Goal: Task Accomplishment & Management: Manage account settings

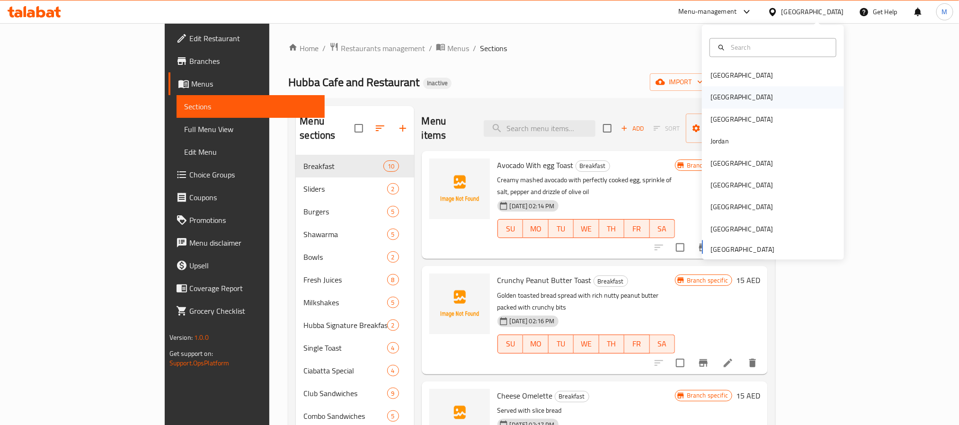
click at [728, 97] on div "[GEOGRAPHIC_DATA]" at bounding box center [773, 98] width 142 height 22
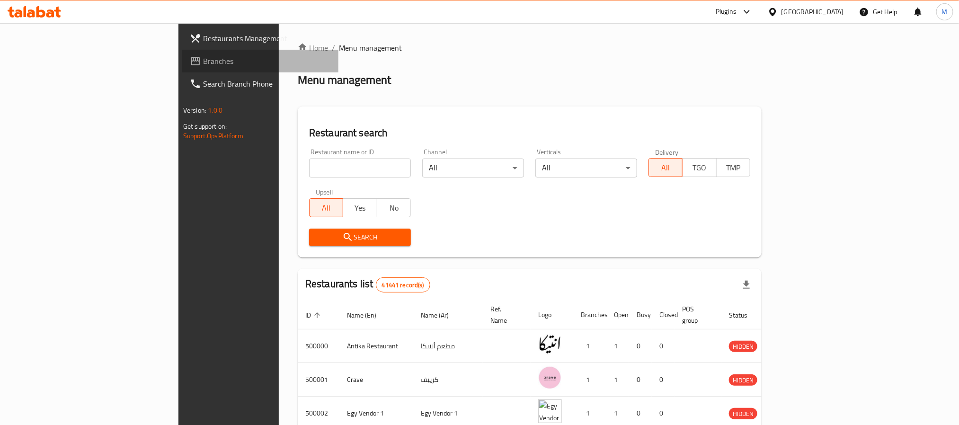
click at [203, 60] on span "Branches" at bounding box center [267, 60] width 128 height 11
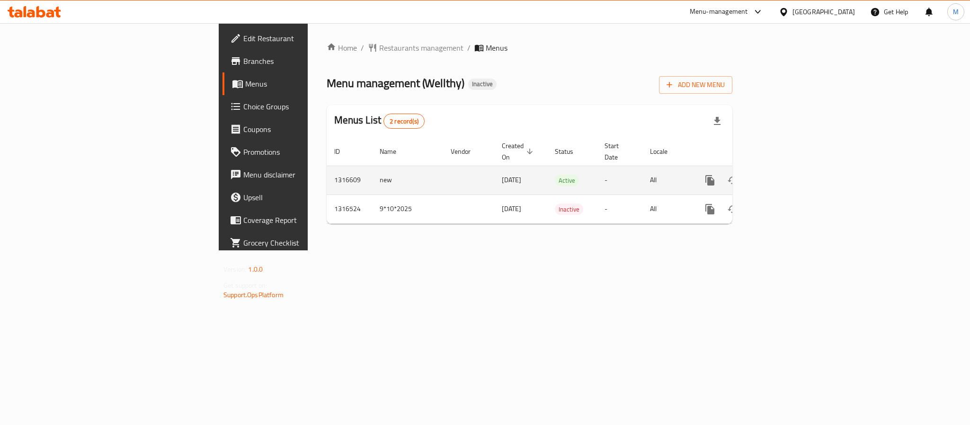
click at [784, 175] on icon "enhanced table" at bounding box center [778, 180] width 11 height 11
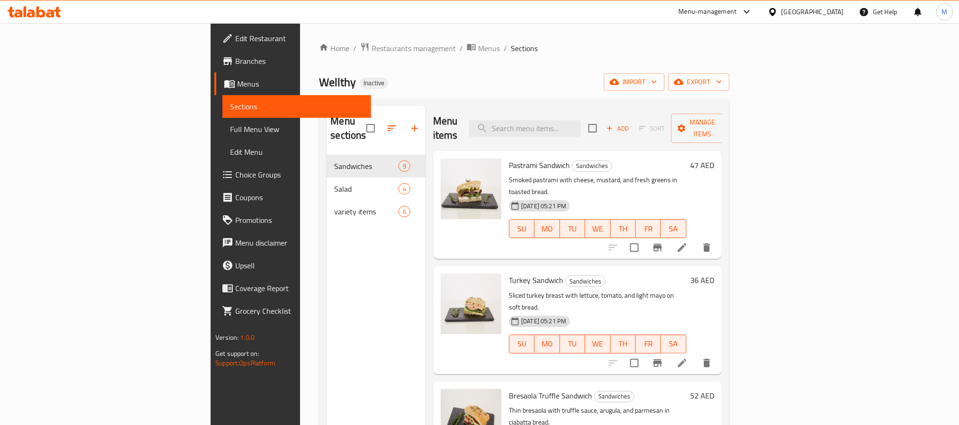
click at [230, 128] on span "Full Menu View" at bounding box center [296, 129] width 133 height 11
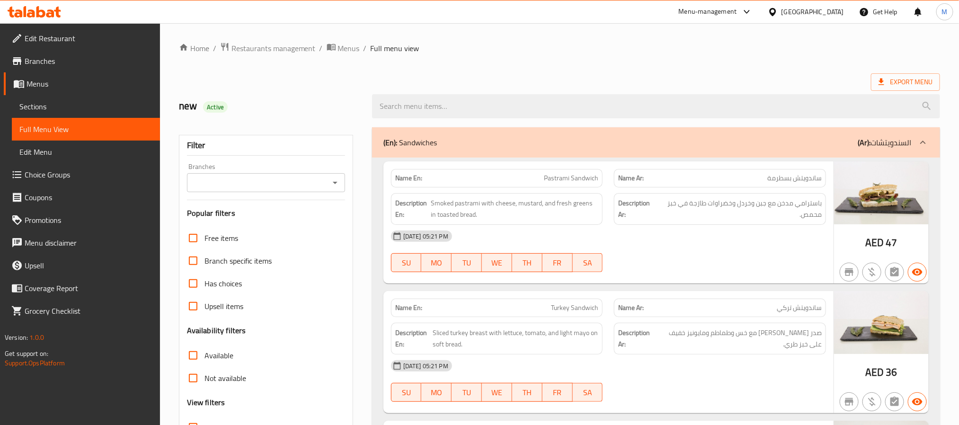
click at [346, 50] on span "Menus" at bounding box center [349, 48] width 22 height 11
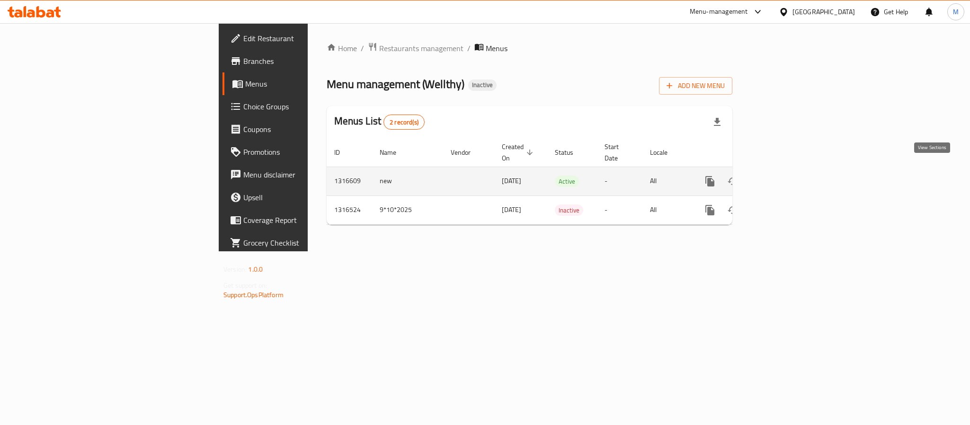
click at [790, 171] on link "enhanced table" at bounding box center [778, 181] width 23 height 23
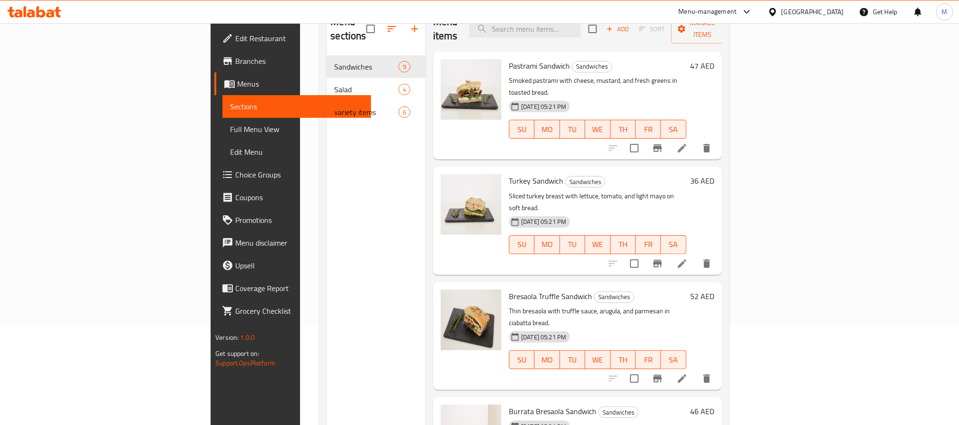
scroll to position [133, 0]
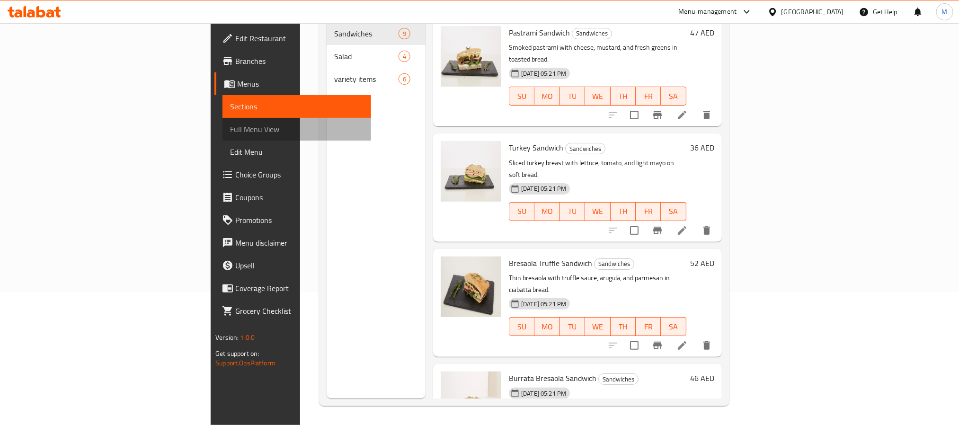
click at [230, 126] on span "Full Menu View" at bounding box center [296, 129] width 133 height 11
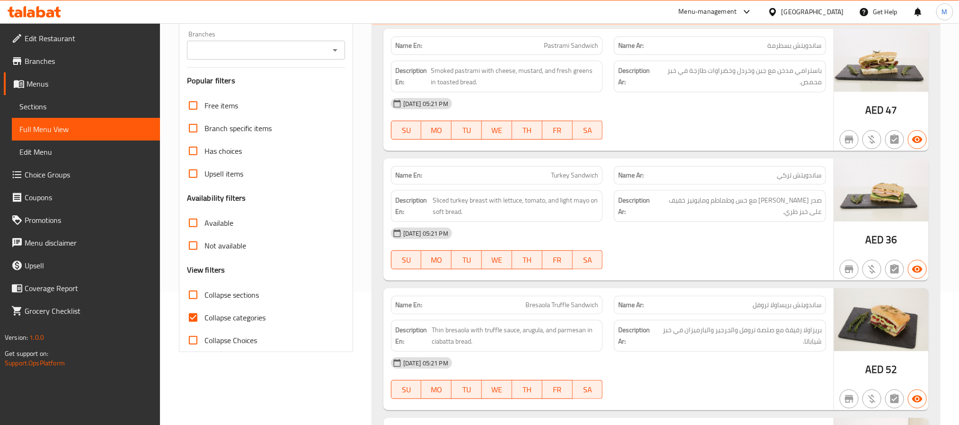
click at [233, 312] on span "Collapse categories" at bounding box center [235, 317] width 61 height 11
click at [205, 312] on input "Collapse categories" at bounding box center [193, 317] width 23 height 23
checkbox input "false"
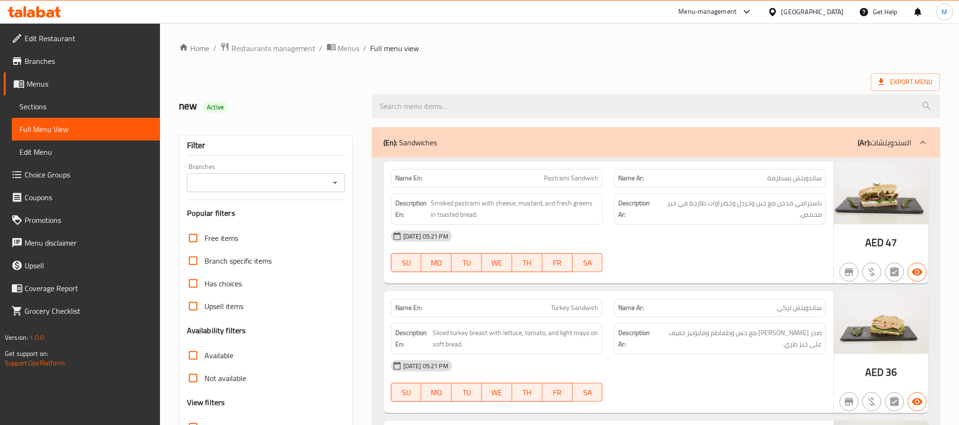
click at [801, 20] on div "[GEOGRAPHIC_DATA]" at bounding box center [806, 11] width 91 height 23
click at [801, 17] on div "[GEOGRAPHIC_DATA]" at bounding box center [813, 12] width 63 height 10
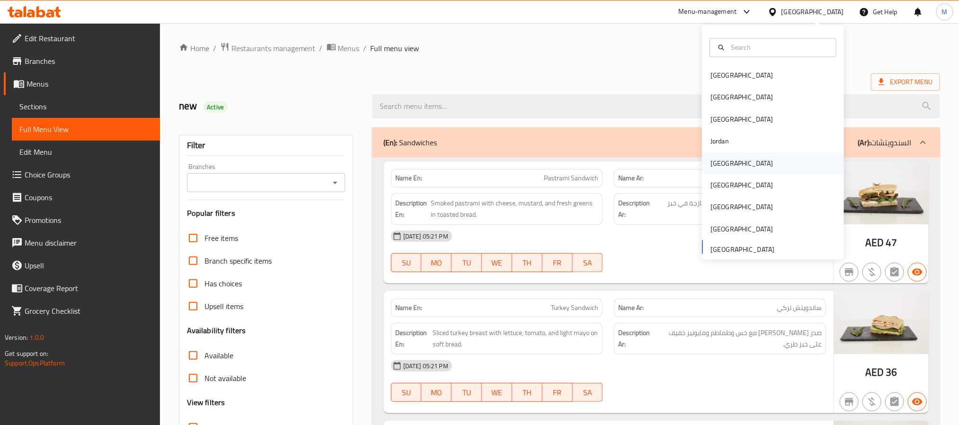
click at [719, 161] on div "[GEOGRAPHIC_DATA]" at bounding box center [742, 163] width 63 height 10
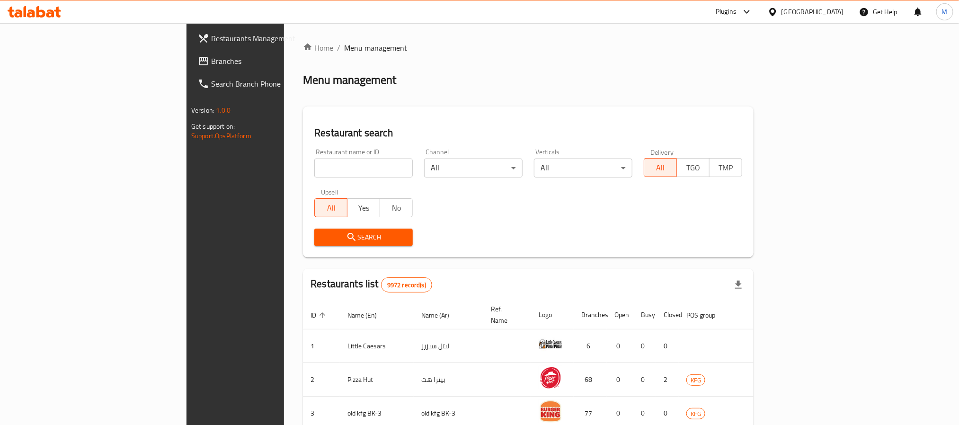
click at [211, 64] on span "Branches" at bounding box center [275, 60] width 128 height 11
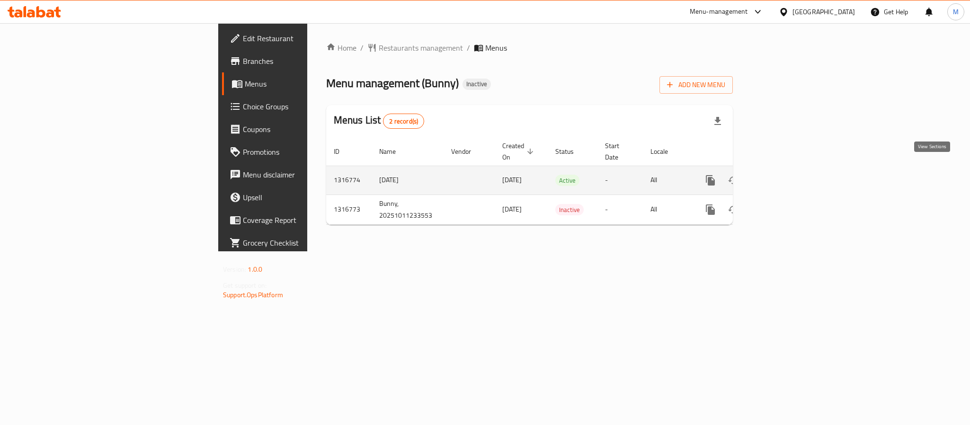
click at [785, 175] on icon "enhanced table" at bounding box center [778, 180] width 11 height 11
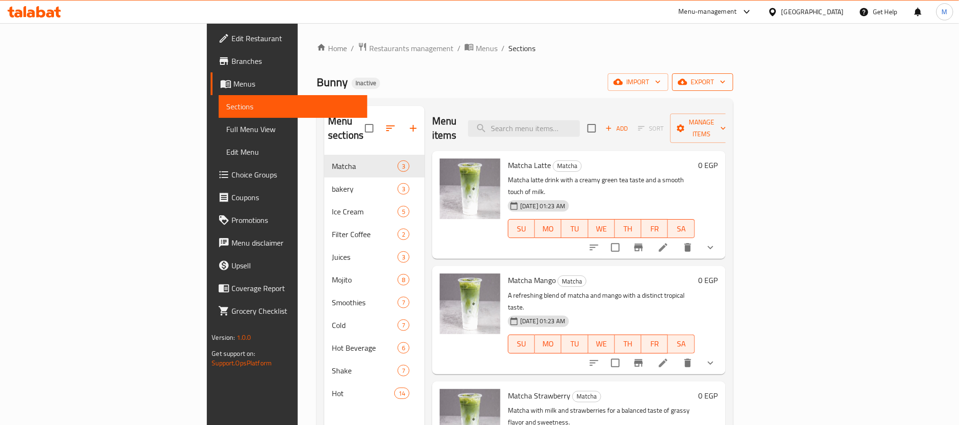
click at [726, 83] on span "export" at bounding box center [703, 82] width 46 height 12
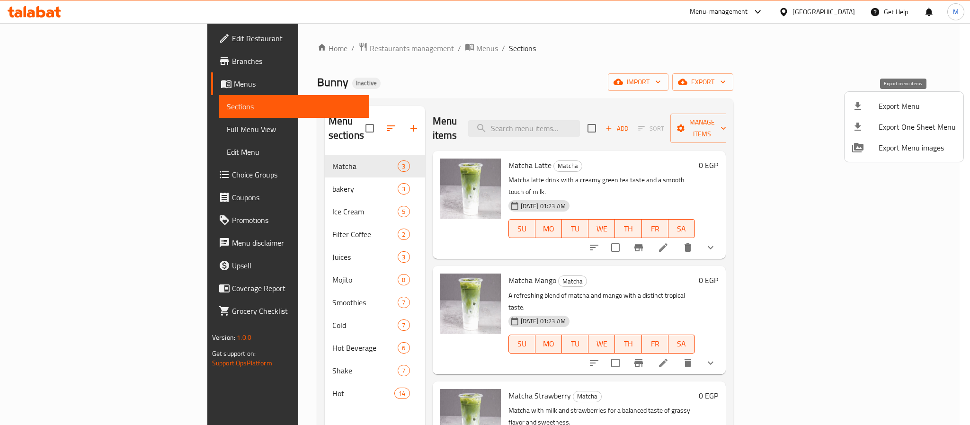
click at [889, 107] on span "Export Menu" at bounding box center [917, 105] width 77 height 11
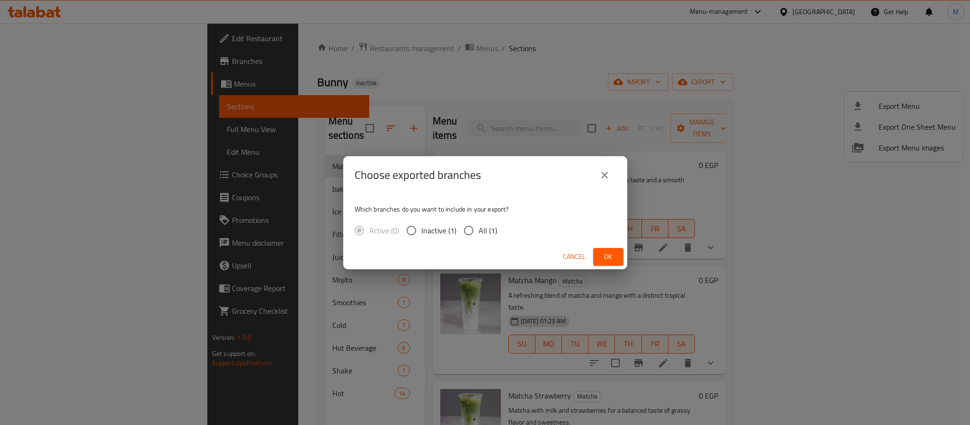
click at [484, 226] on span "All (1)" at bounding box center [488, 230] width 18 height 11
click at [479, 226] on input "All (1)" at bounding box center [469, 231] width 20 height 20
radio input "true"
drag, startPoint x: 603, startPoint y: 250, endPoint x: 604, endPoint y: 232, distance: 18.0
click at [604, 250] on button "Ok" at bounding box center [608, 257] width 30 height 18
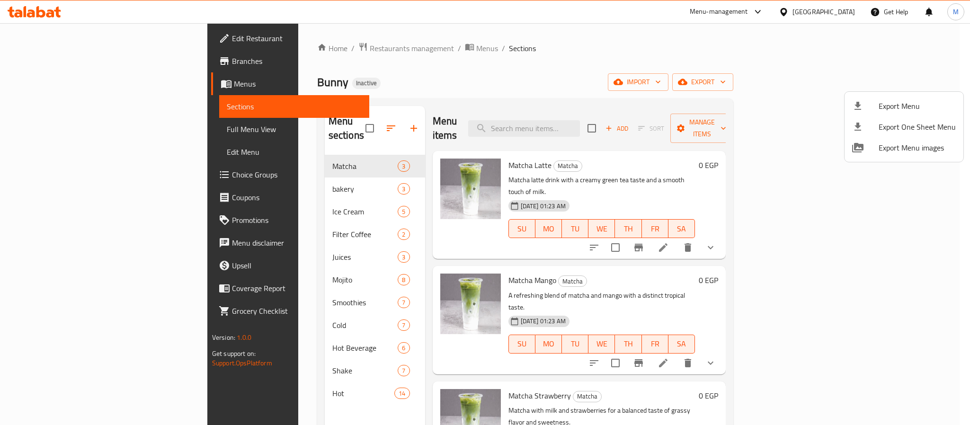
click at [496, 138] on div at bounding box center [485, 212] width 970 height 425
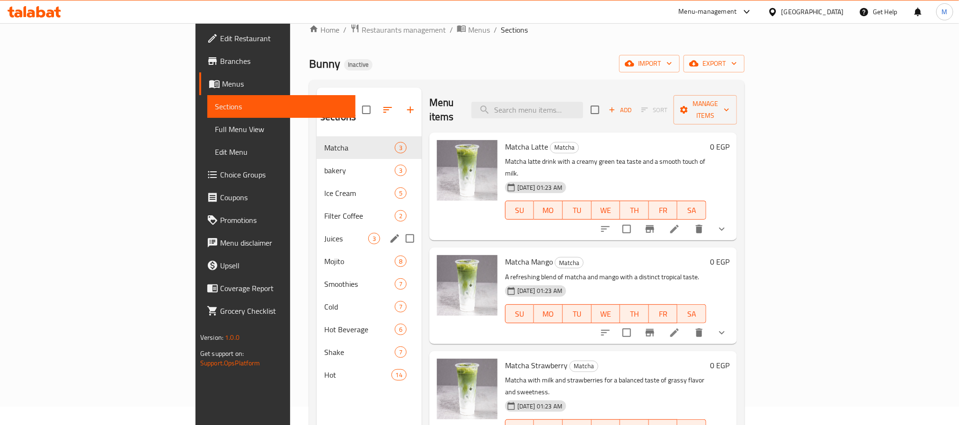
scroll to position [133, 0]
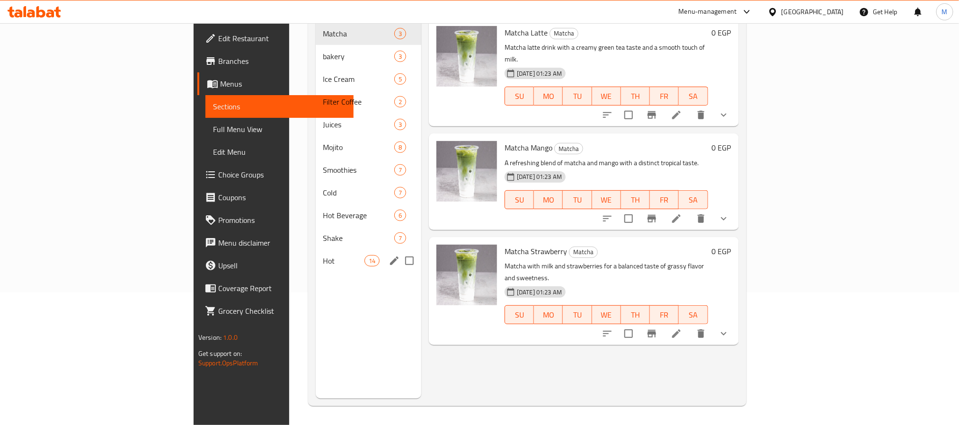
click at [316, 250] on div "Hot 14" at bounding box center [369, 261] width 106 height 23
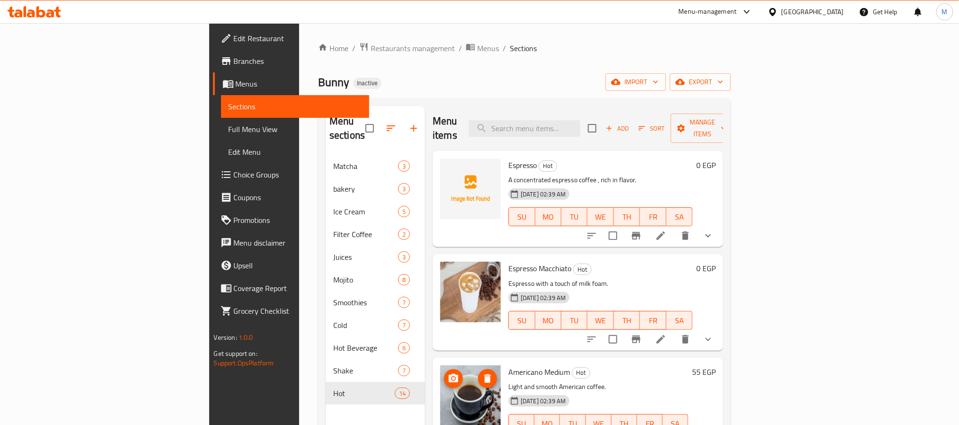
click at [509, 158] on span "Espresso" at bounding box center [523, 165] width 28 height 14
copy h6 "Espresso"
click at [509, 158] on span "Espresso" at bounding box center [523, 165] width 28 height 14
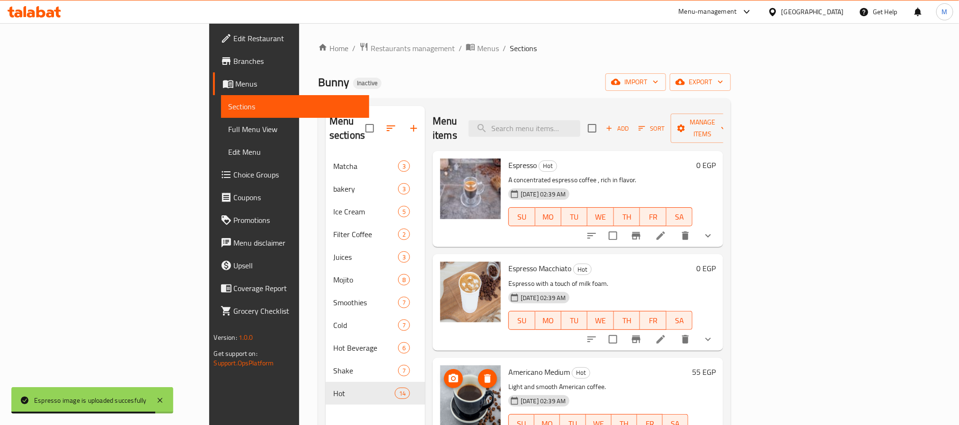
click at [490, 135] on div "Menu items Add Sort Manage items" at bounding box center [578, 128] width 291 height 45
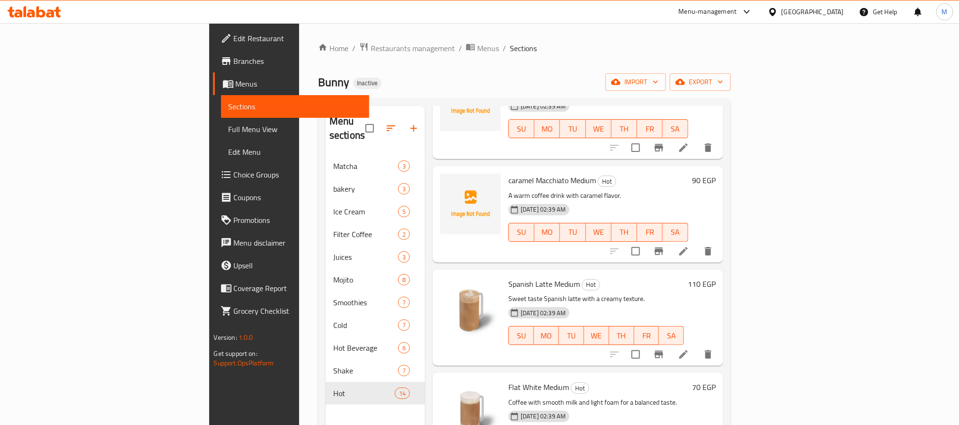
scroll to position [710, 0]
drag, startPoint x: 518, startPoint y: 163, endPoint x: 456, endPoint y: 170, distance: 61.9
click at [509, 172] on span "caramel Macchiato Medium" at bounding box center [553, 179] width 88 height 14
copy span "caramel Macchiato"
click at [509, 172] on span "caramel Macchiato Medium" at bounding box center [553, 179] width 88 height 14
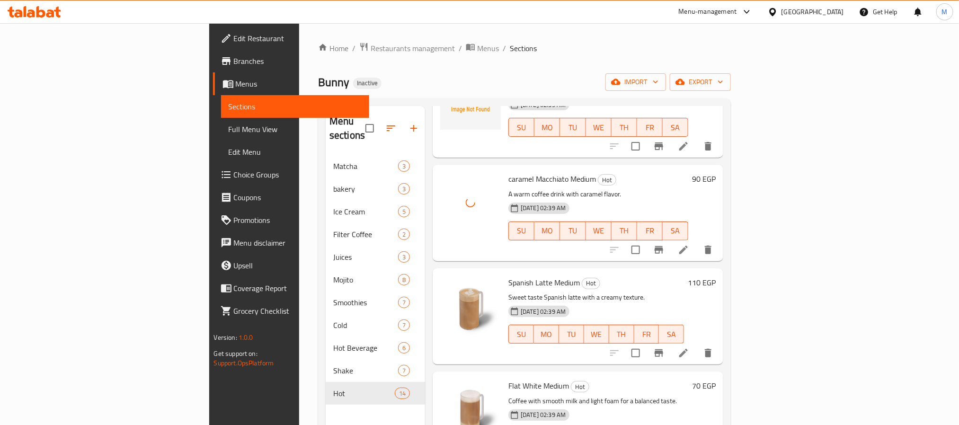
click at [509, 172] on span "caramel Macchiato Medium" at bounding box center [553, 179] width 88 height 14
copy h6 "caramel Macchiato Medium"
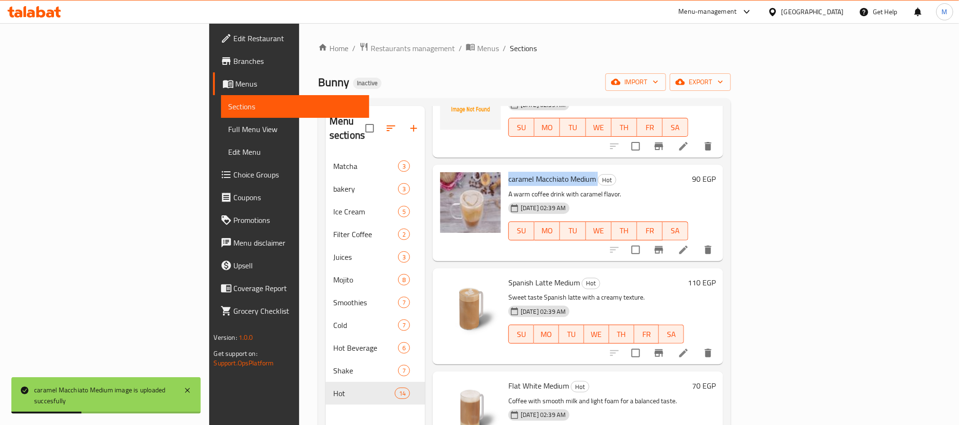
click at [509, 379] on span "Flat White Medium" at bounding box center [539, 386] width 61 height 14
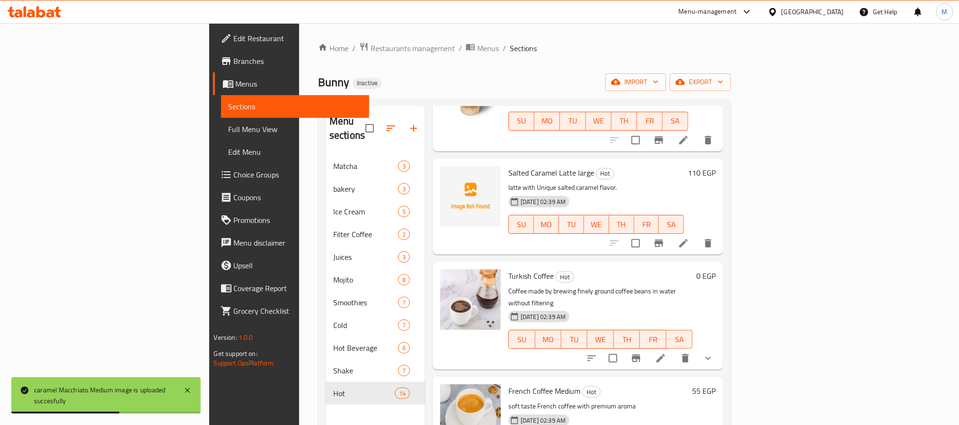
scroll to position [1046, 0]
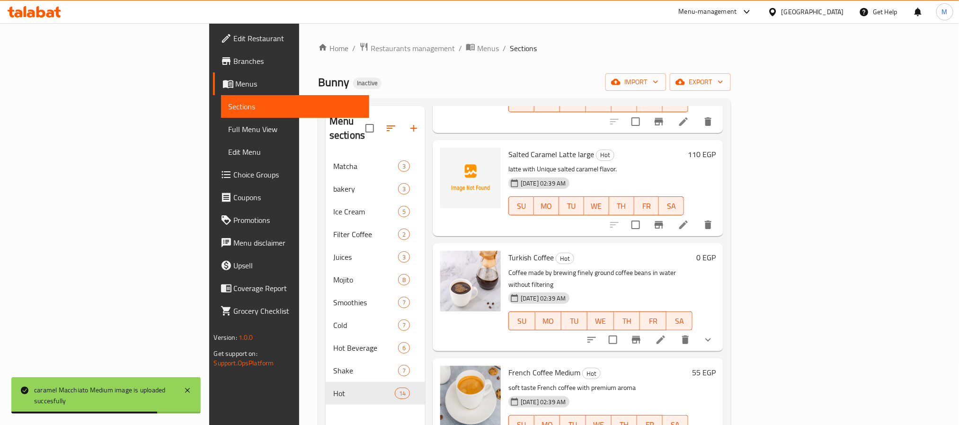
click at [509, 147] on span "Salted Caramel Latte large" at bounding box center [552, 154] width 86 height 14
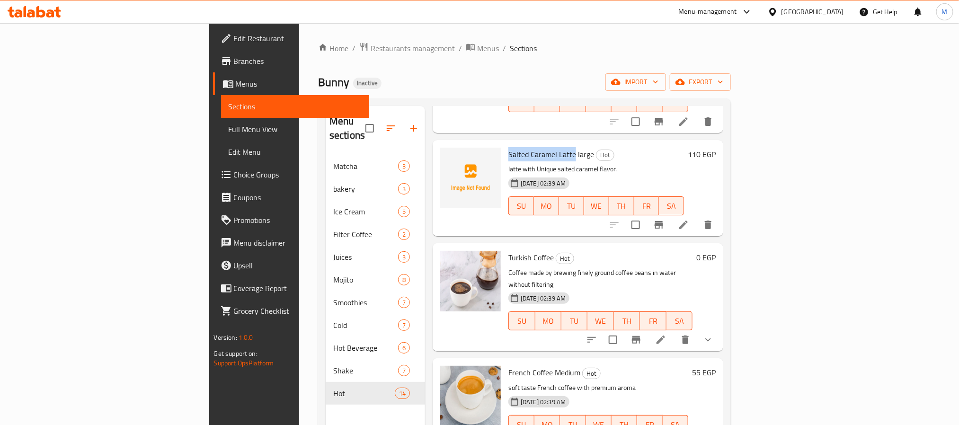
drag, startPoint x: 521, startPoint y: 138, endPoint x: 455, endPoint y: 141, distance: 66.8
click at [505, 144] on div "Salted Caramel Latte large Hot latte with Unique salted caramel flavor. 12-10-2…" at bounding box center [596, 188] width 183 height 89
copy span "Salted Caramel Latte"
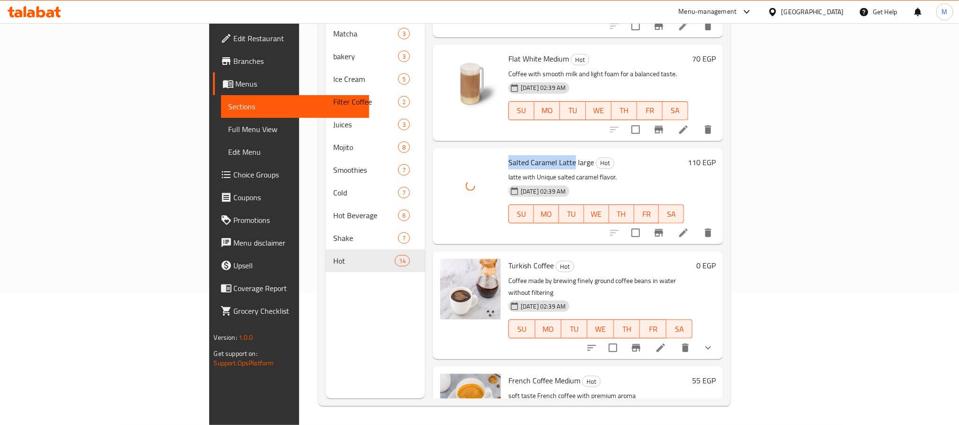
scroll to position [904, 0]
click at [509, 157] on span "Salted Caramel Latte large" at bounding box center [552, 164] width 86 height 14
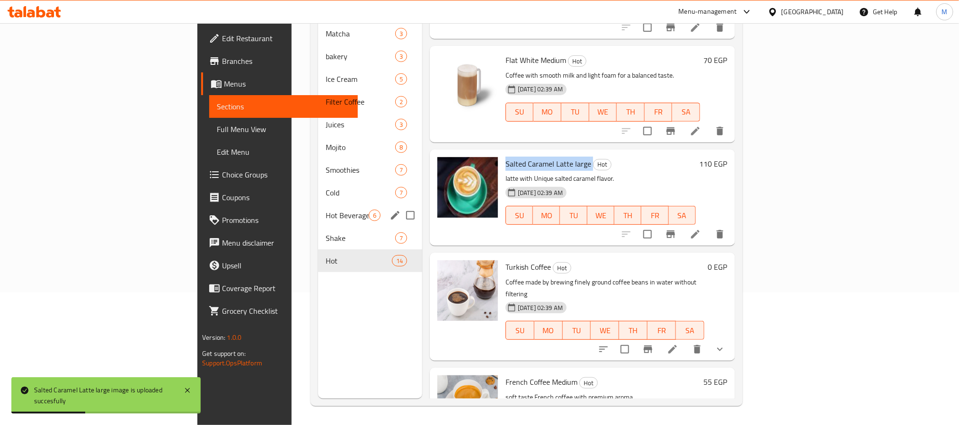
drag, startPoint x: 250, startPoint y: 209, endPoint x: 251, endPoint y: 222, distance: 12.3
click at [318, 209] on div "Hot Beverage 6" at bounding box center [370, 215] width 104 height 23
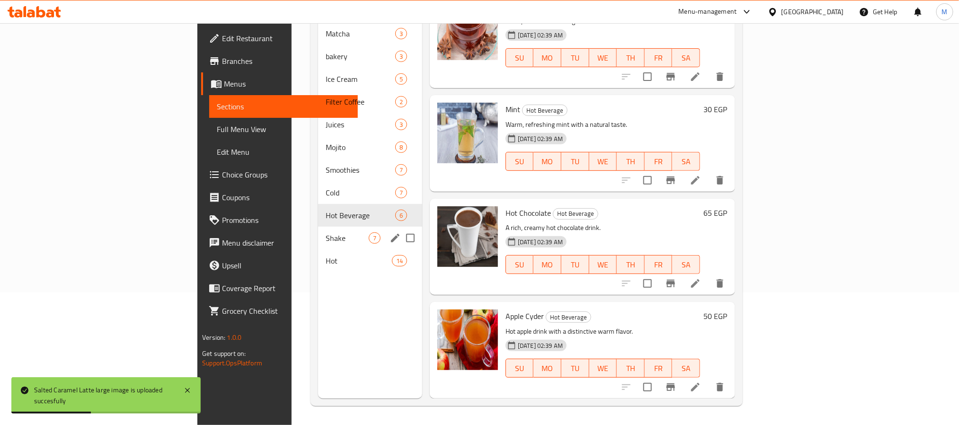
scroll to position [205, 0]
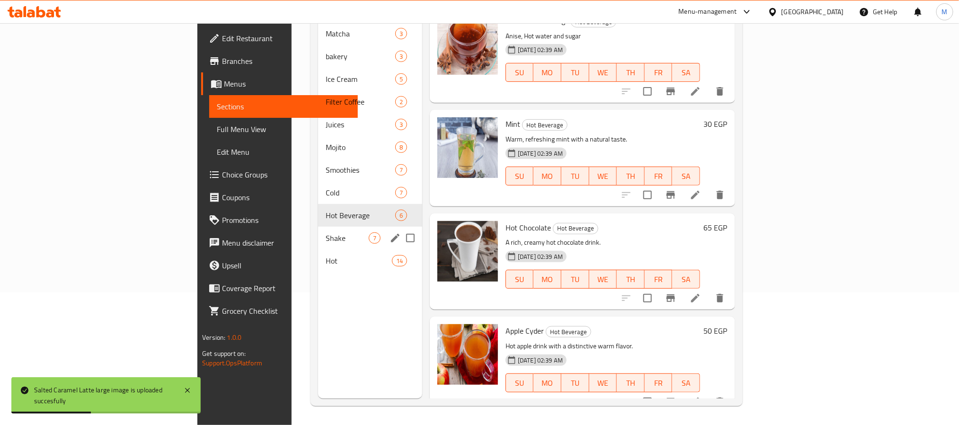
click at [326, 233] on span "Shake" at bounding box center [347, 238] width 43 height 11
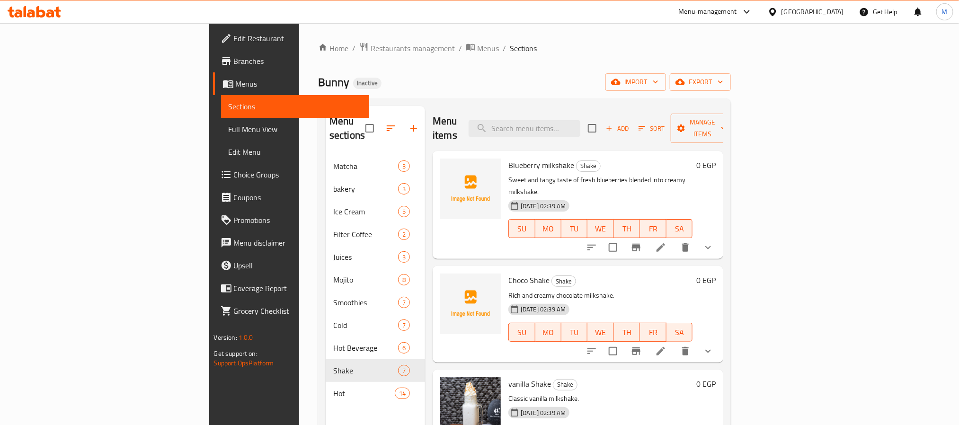
click at [509, 158] on span "Blueberry milkshake" at bounding box center [542, 165] width 66 height 14
copy h6 "Blueberry milkshake"
click at [509, 158] on span "Blueberry milkshake" at bounding box center [542, 165] width 66 height 14
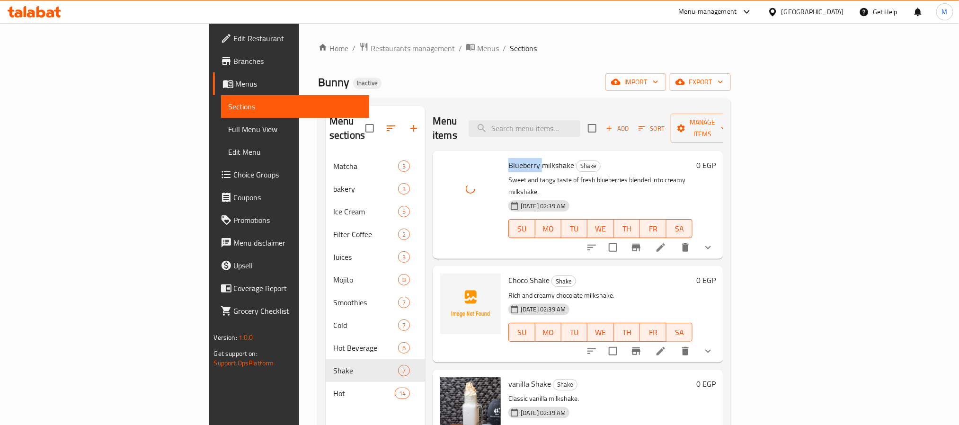
click at [509, 158] on span "Blueberry milkshake" at bounding box center [542, 165] width 66 height 14
click at [469, 84] on div "Bunny Inactive import export" at bounding box center [524, 82] width 413 height 18
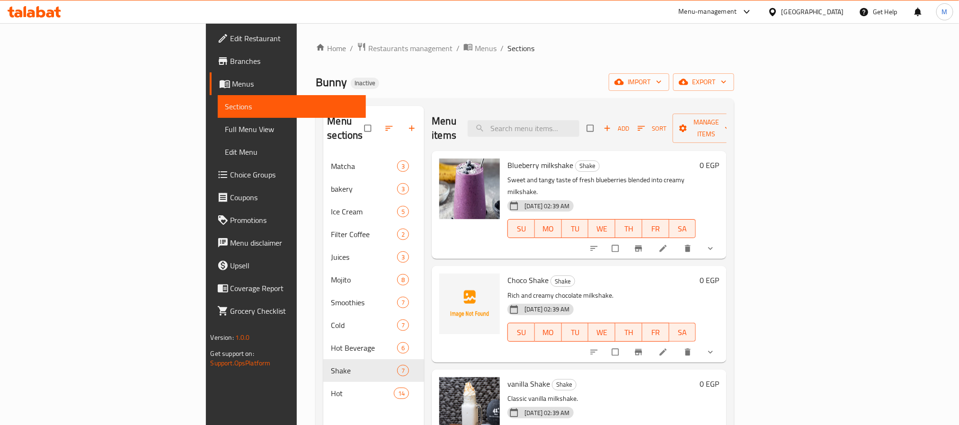
click at [830, 13] on div "[GEOGRAPHIC_DATA]" at bounding box center [813, 12] width 63 height 10
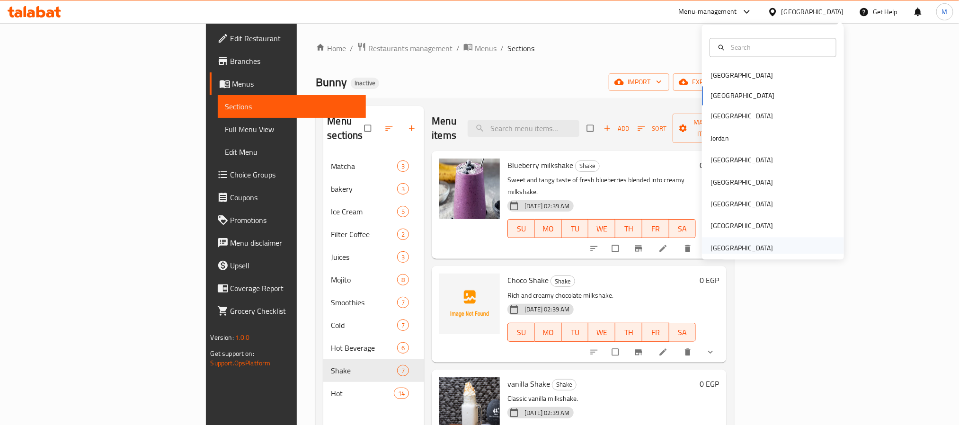
click at [731, 247] on div "[GEOGRAPHIC_DATA]" at bounding box center [742, 248] width 63 height 10
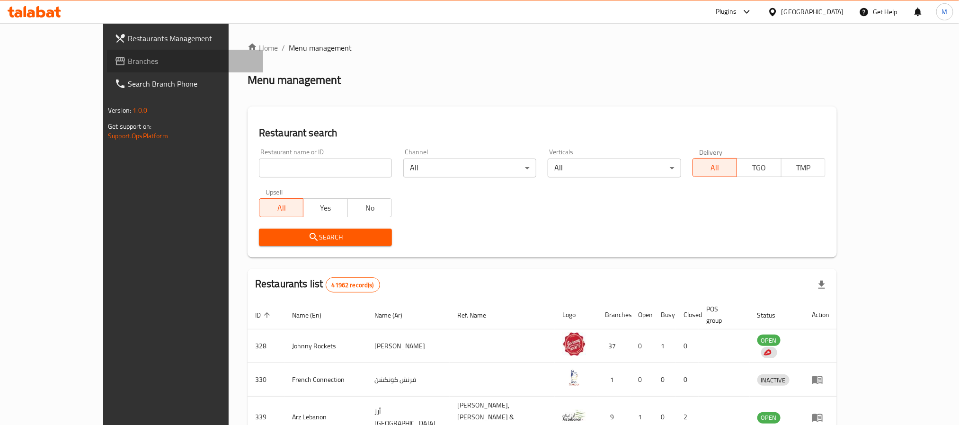
click at [128, 60] on span "Branches" at bounding box center [192, 60] width 128 height 11
